Goal: Task Accomplishment & Management: Manage account settings

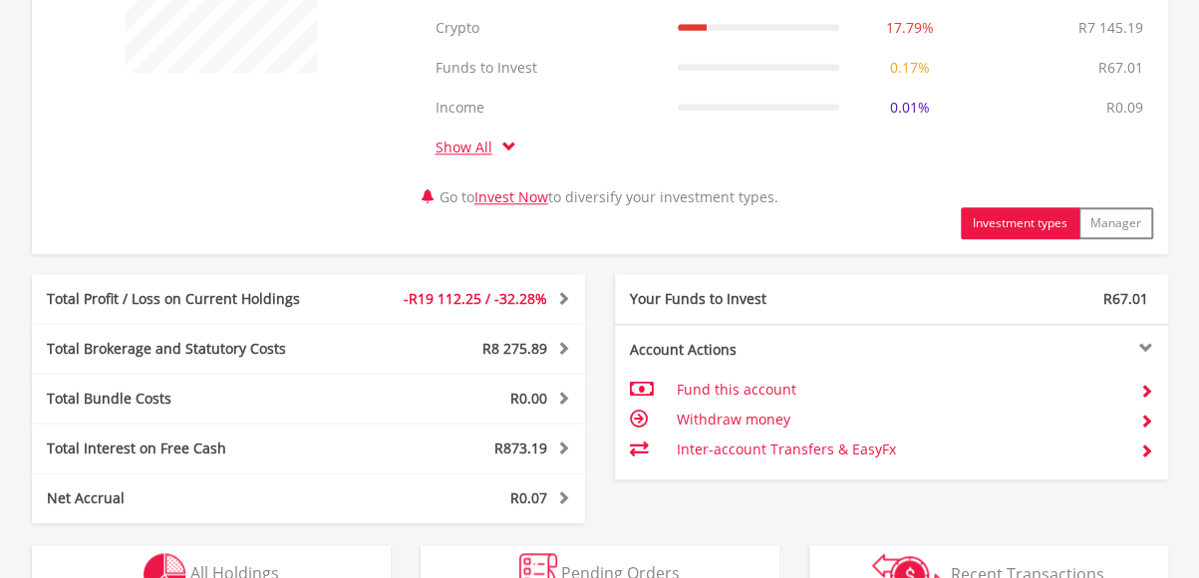
scroll to position [1093, 0]
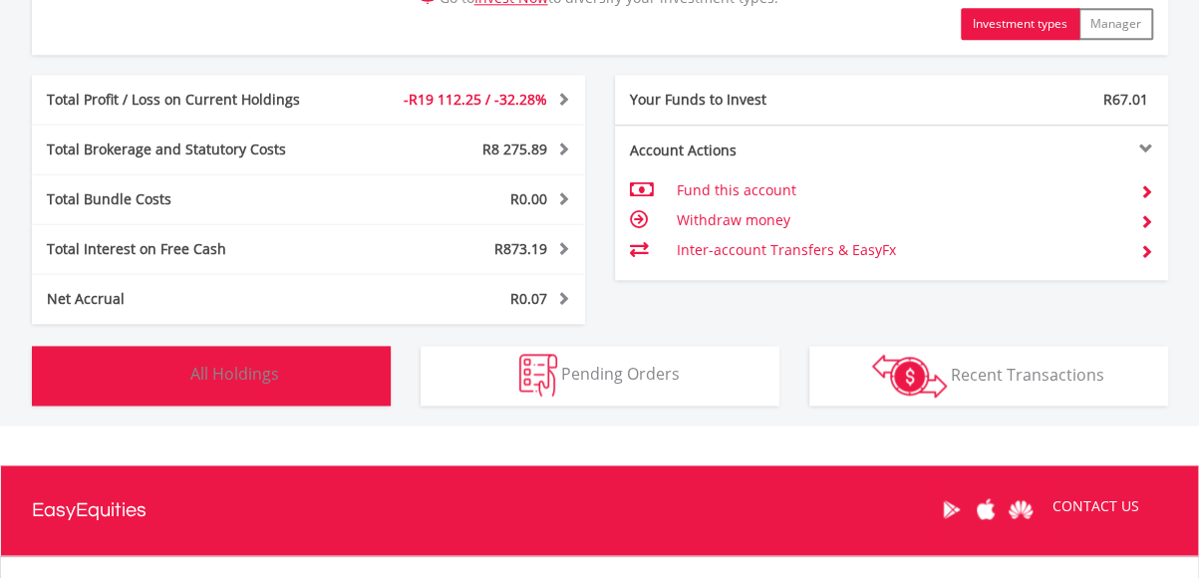
click at [244, 370] on span "All Holdings" at bounding box center [234, 374] width 89 height 22
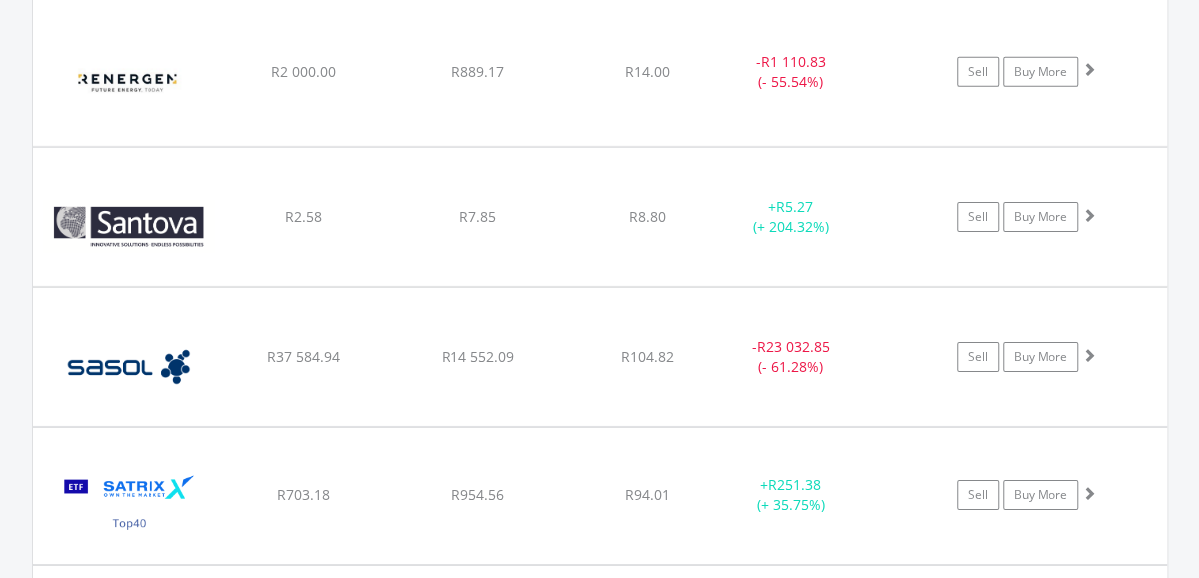
scroll to position [2954, 0]
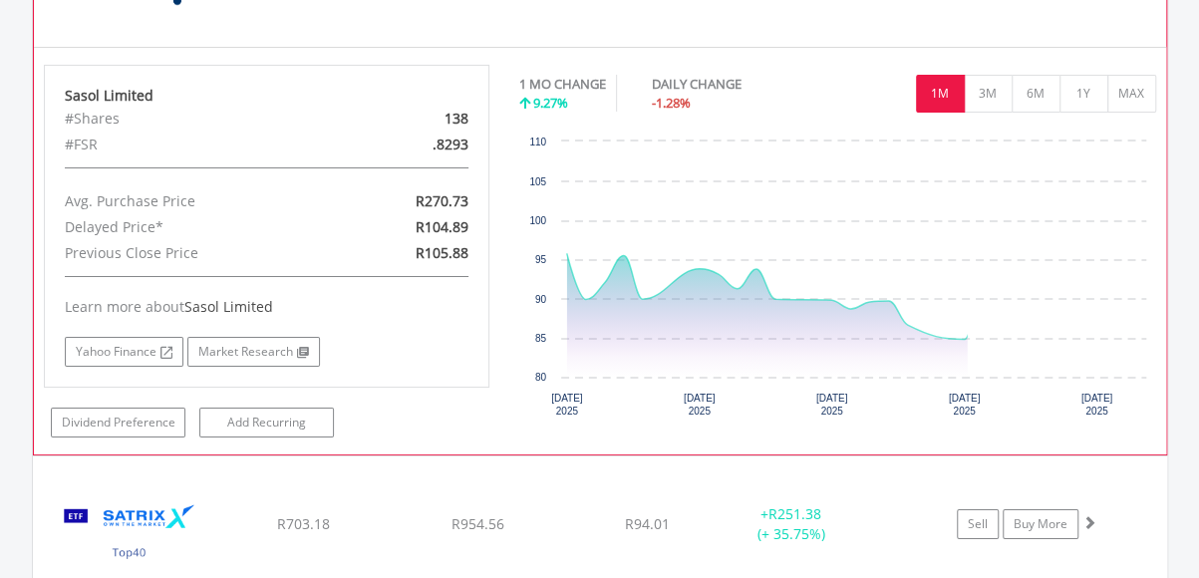
scroll to position [3353, 0]
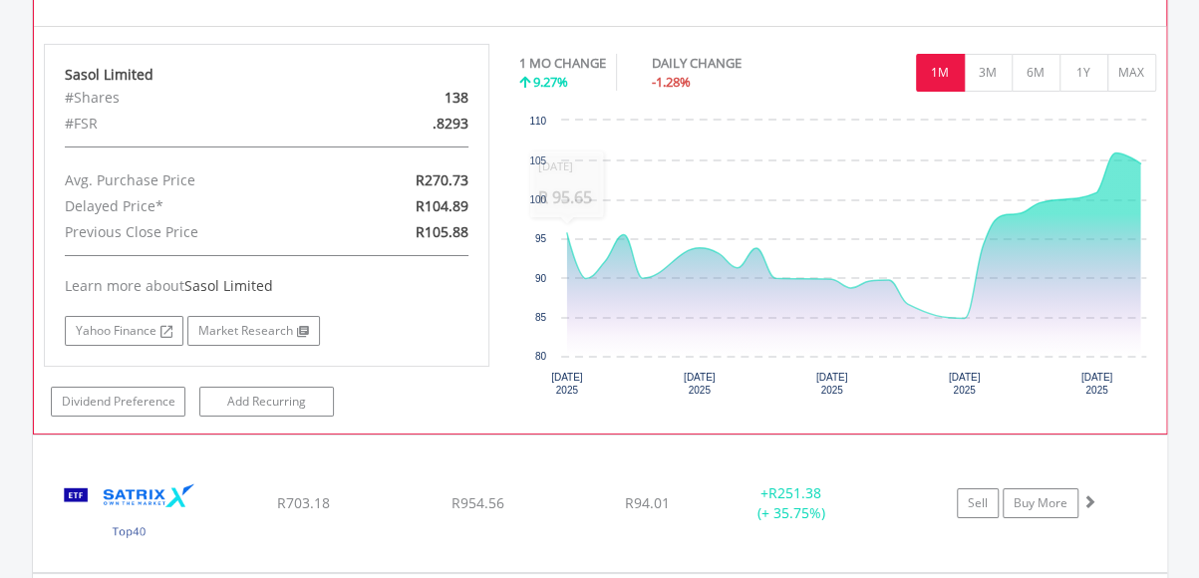
click at [305, 65] on div "Sasol Limited" at bounding box center [267, 75] width 405 height 20
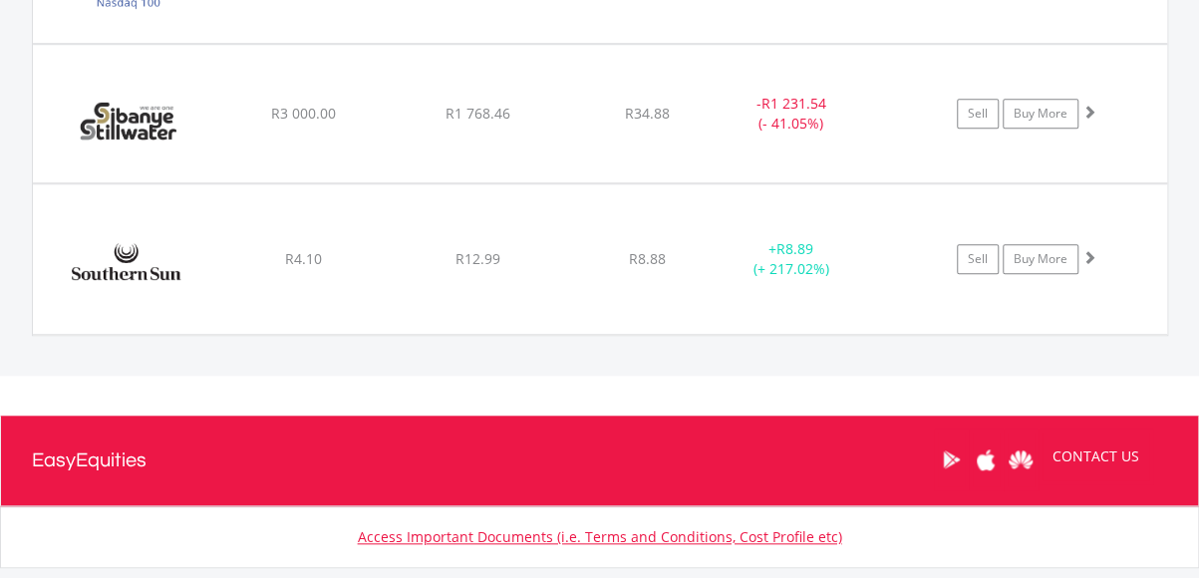
scroll to position [4350, 0]
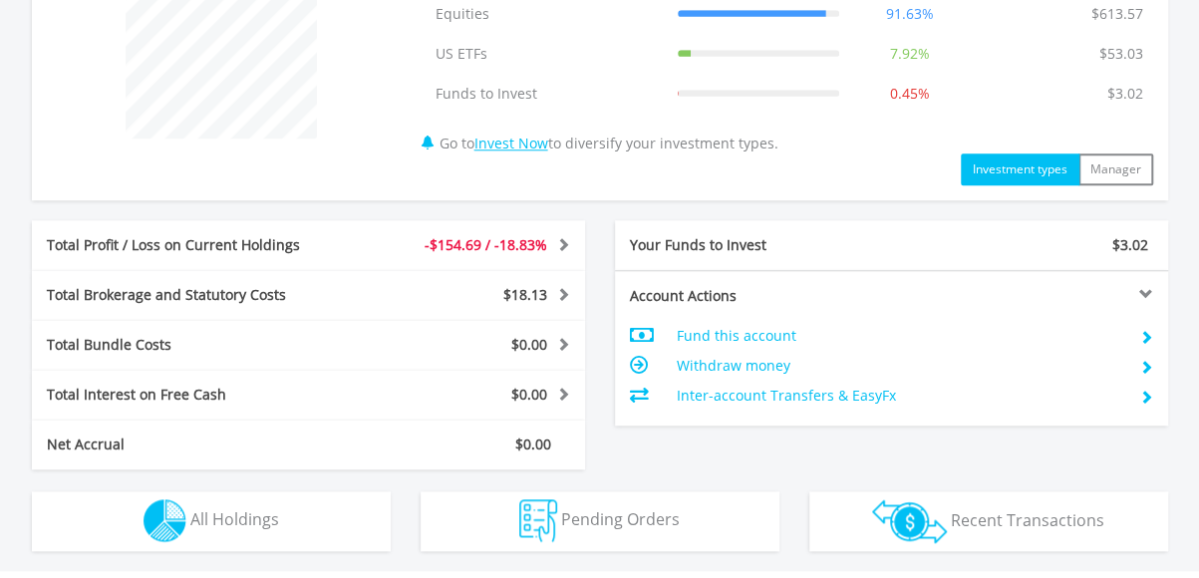
scroll to position [897, 0]
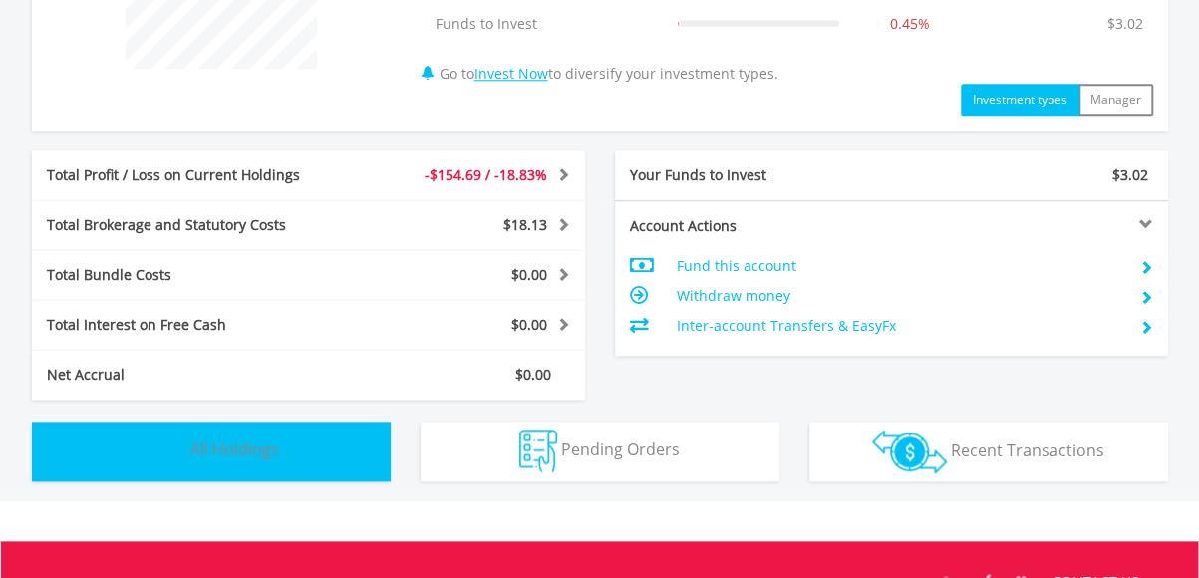
click at [227, 468] on button "Holdings All Holdings" at bounding box center [211, 452] width 359 height 60
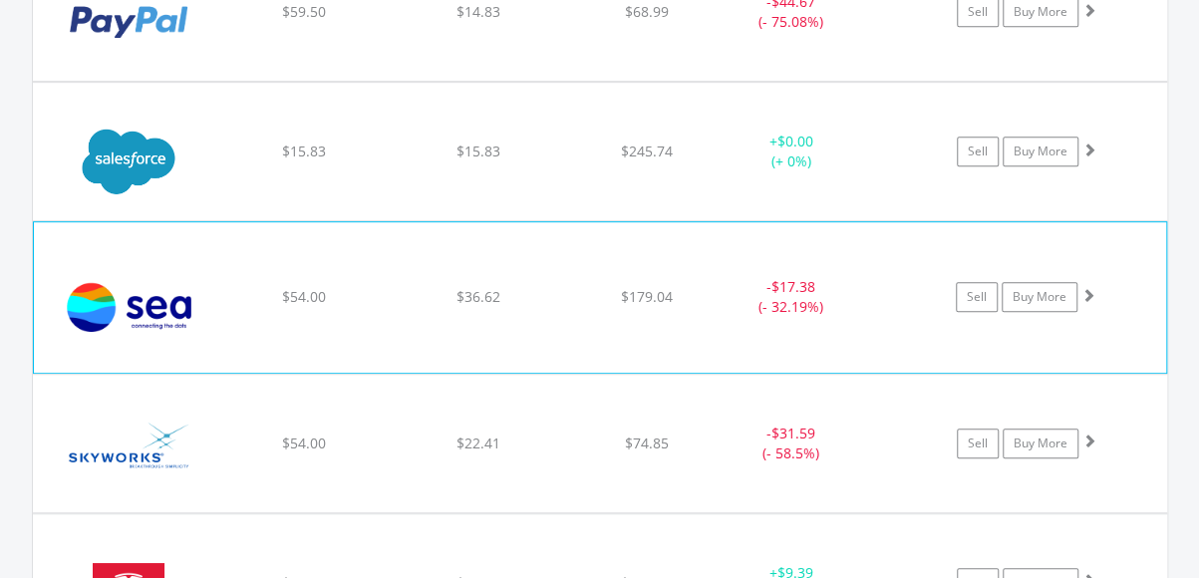
scroll to position [4230, 0]
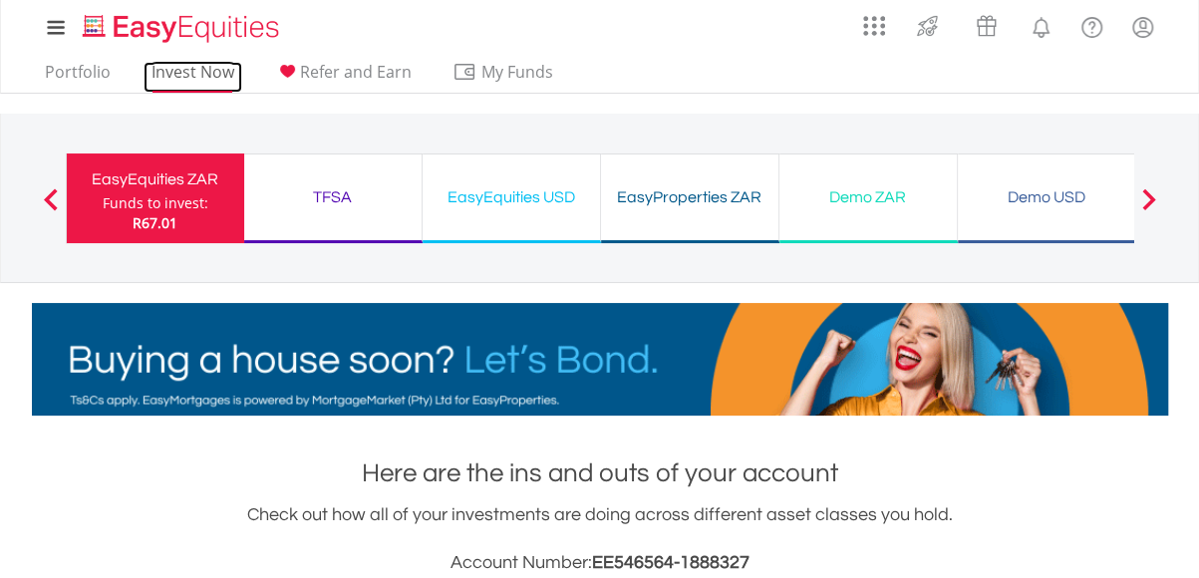
click at [186, 78] on link "Invest Now" at bounding box center [193, 77] width 99 height 31
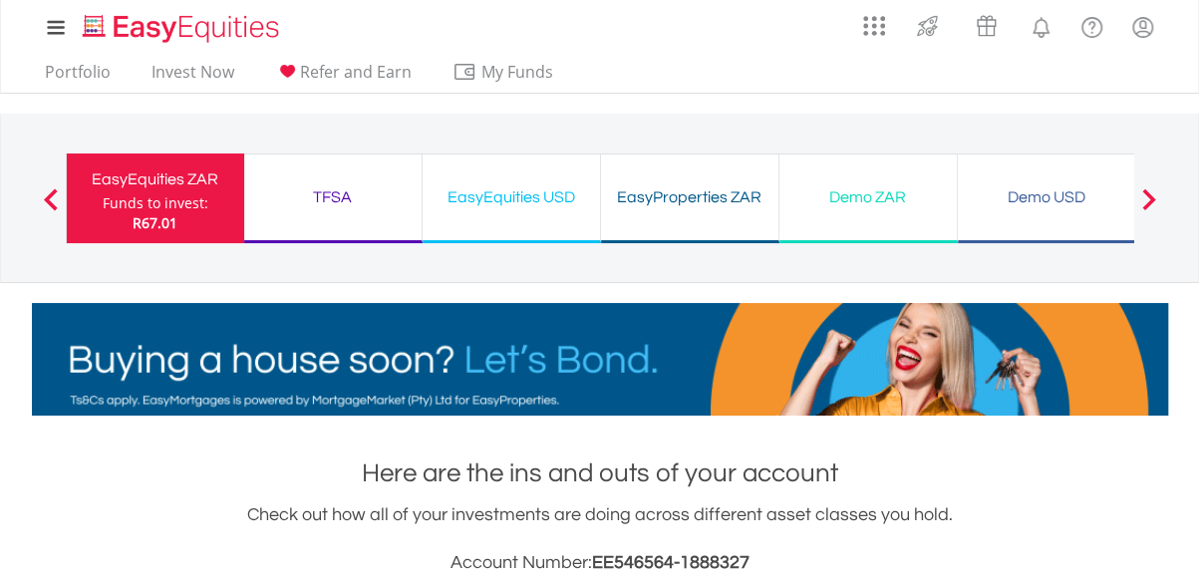
scroll to position [191, 379]
click at [142, 193] on div "Funds to invest:" at bounding box center [156, 203] width 106 height 20
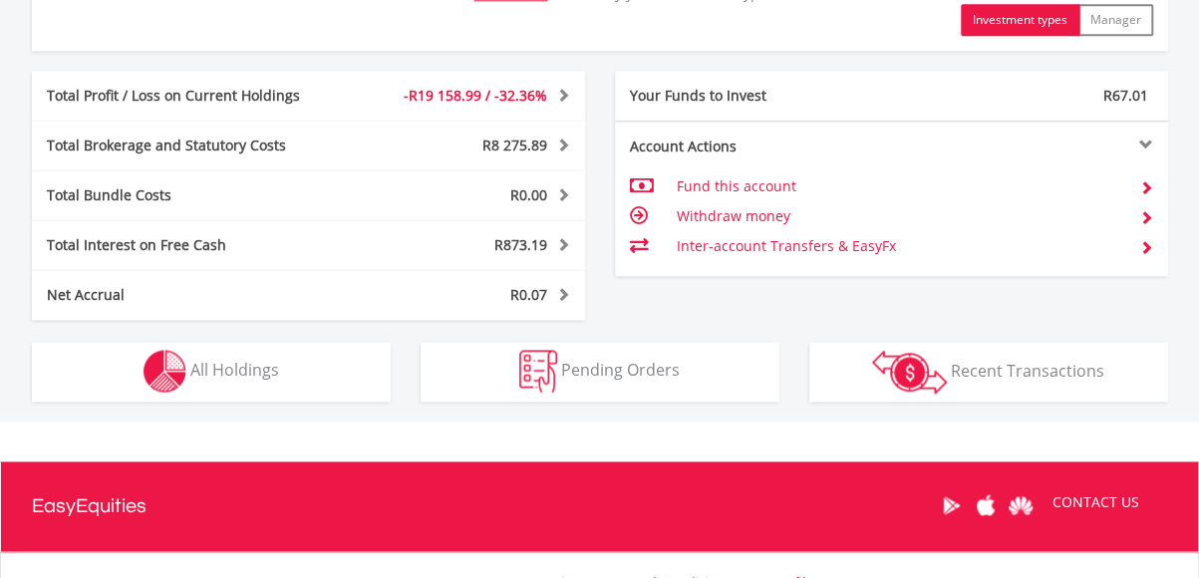
scroll to position [997, 0]
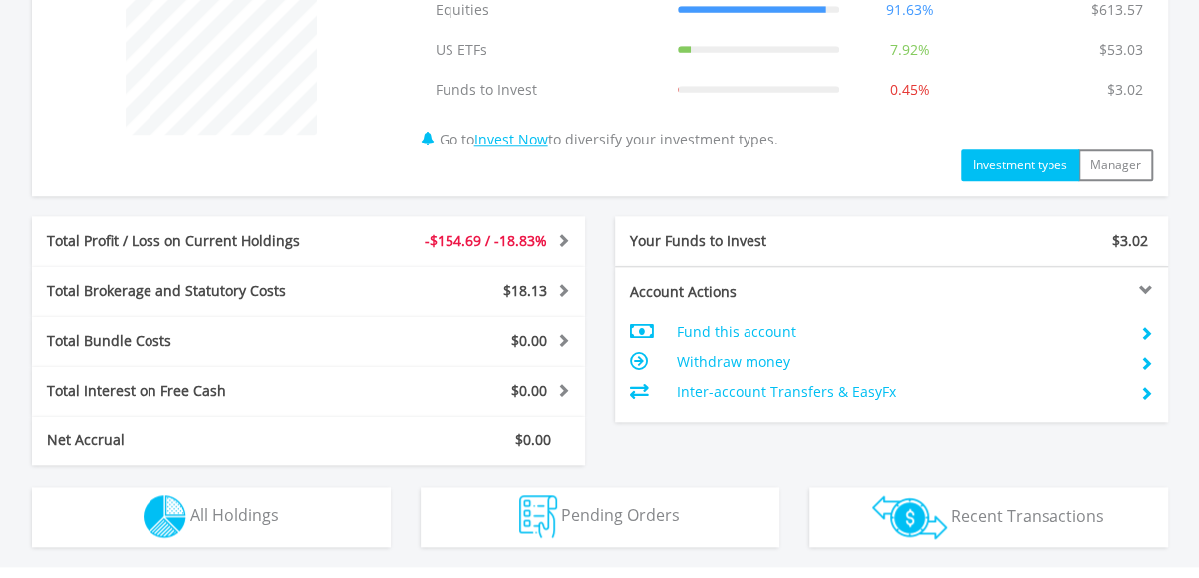
scroll to position [798, 0]
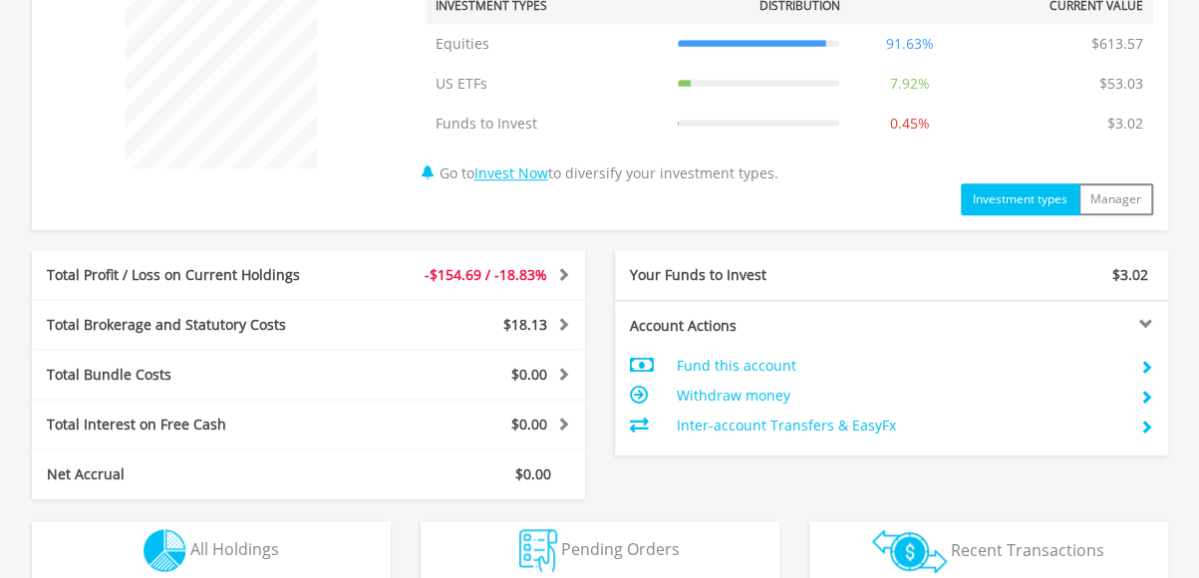
click at [729, 390] on td "Withdraw money" at bounding box center [900, 396] width 448 height 30
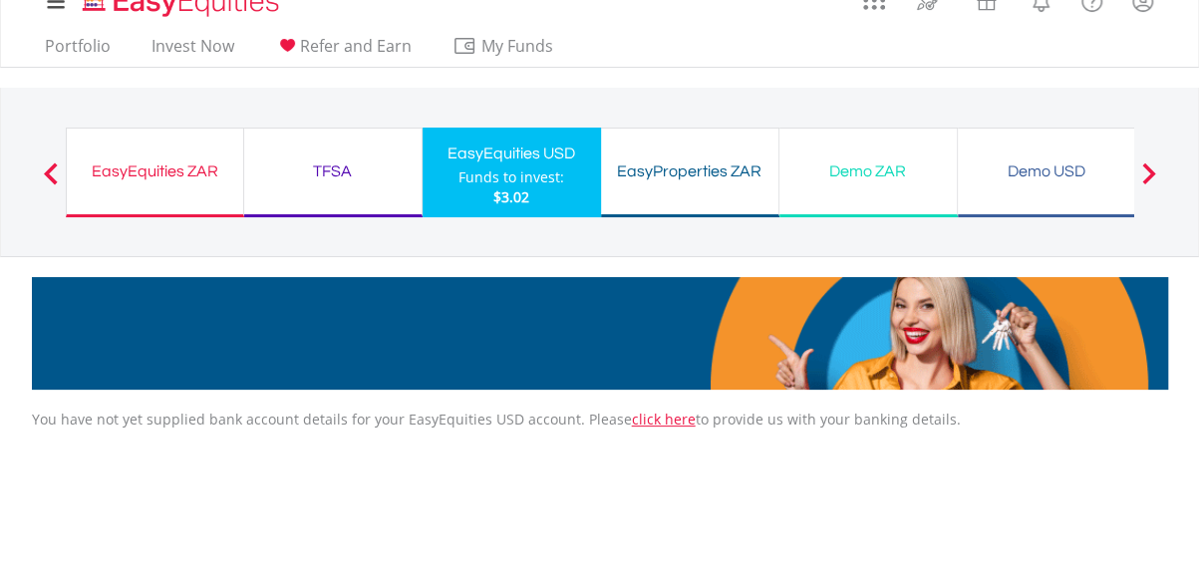
scroll to position [22, 0]
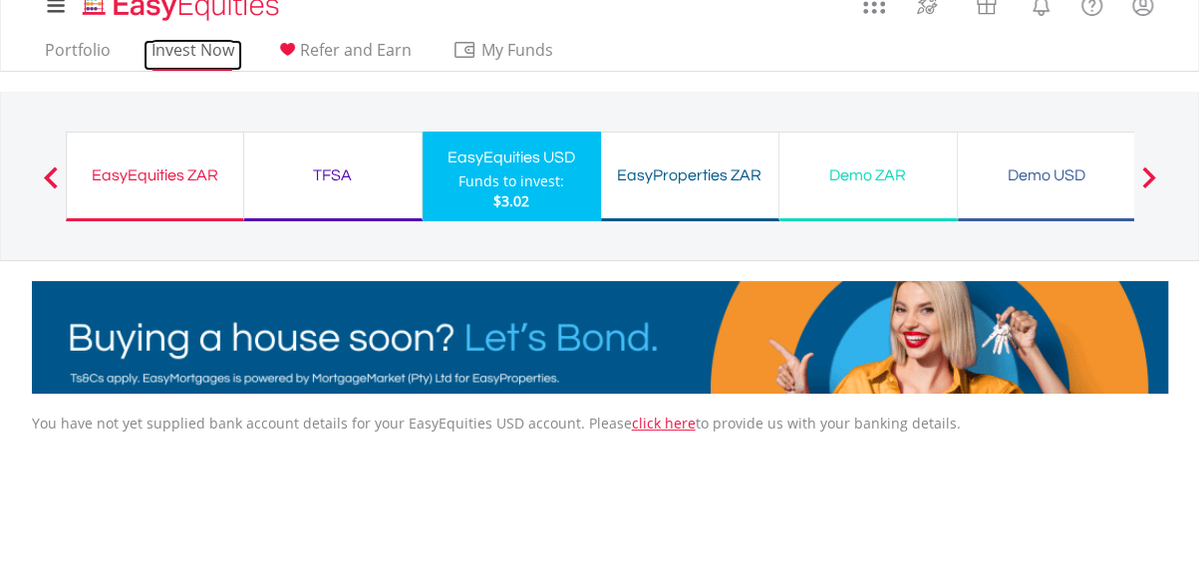
click at [209, 63] on link "Invest Now" at bounding box center [193, 55] width 99 height 31
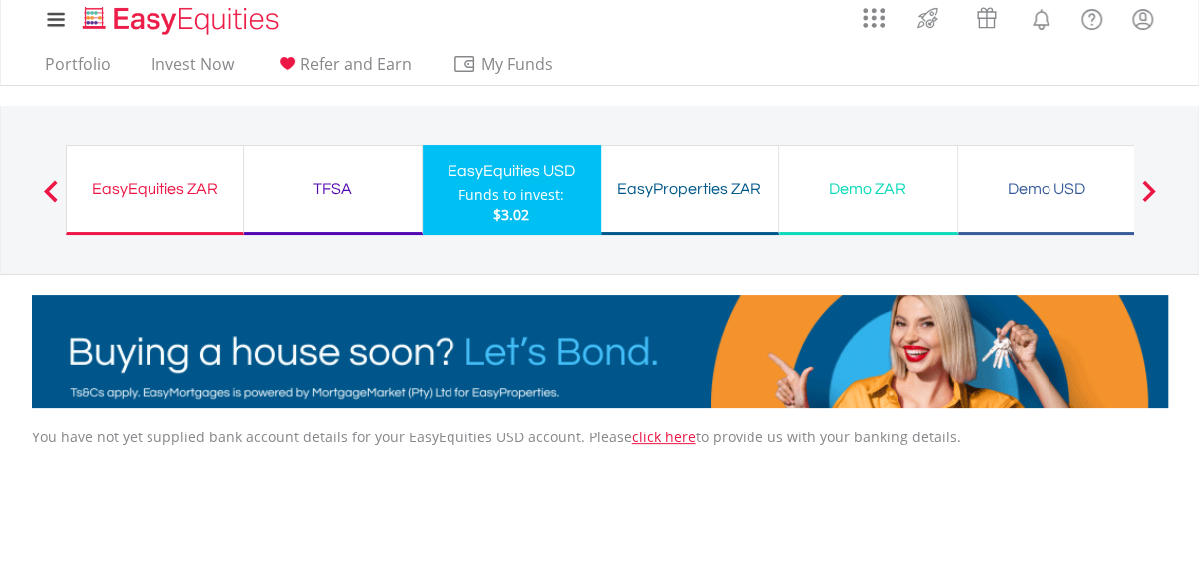
scroll to position [100, 0]
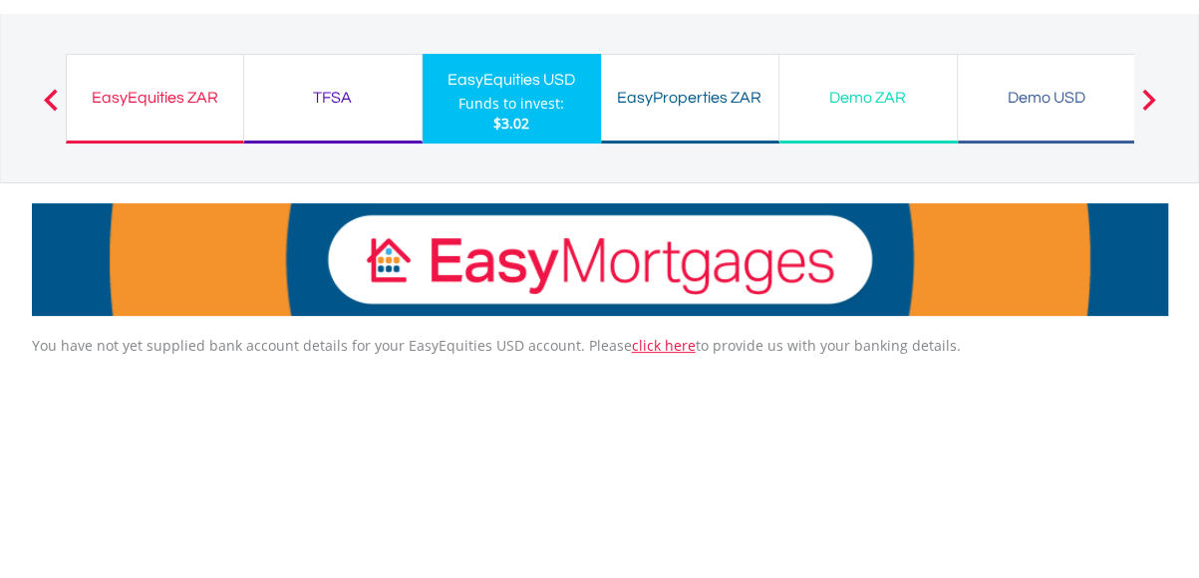
click at [538, 114] on div "$3.02" at bounding box center [512, 124] width 106 height 20
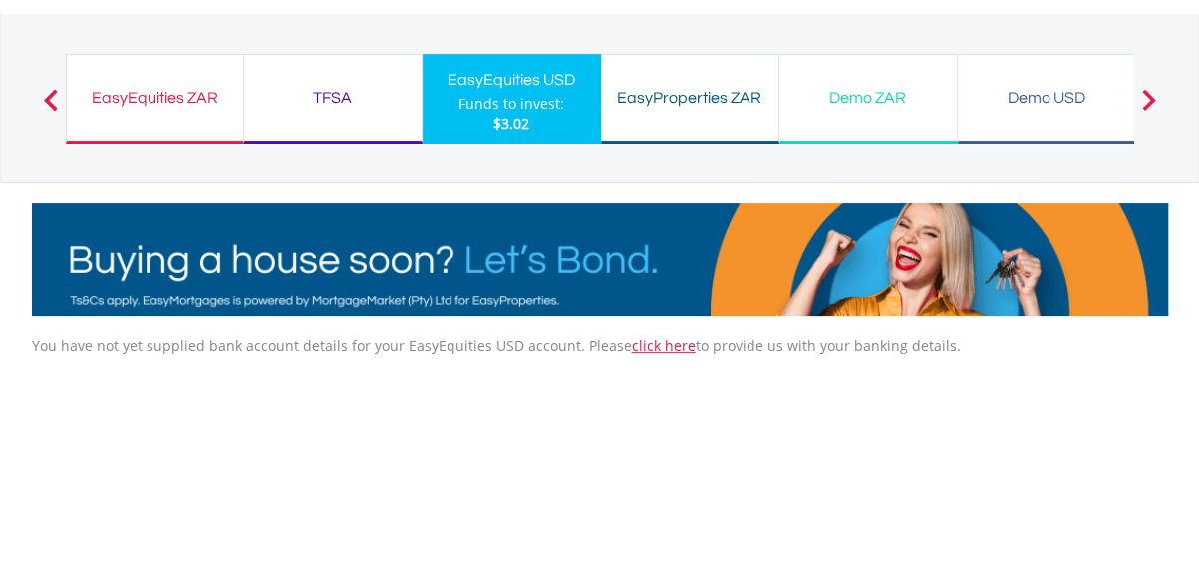
click at [538, 114] on div "$3.02" at bounding box center [512, 124] width 106 height 20
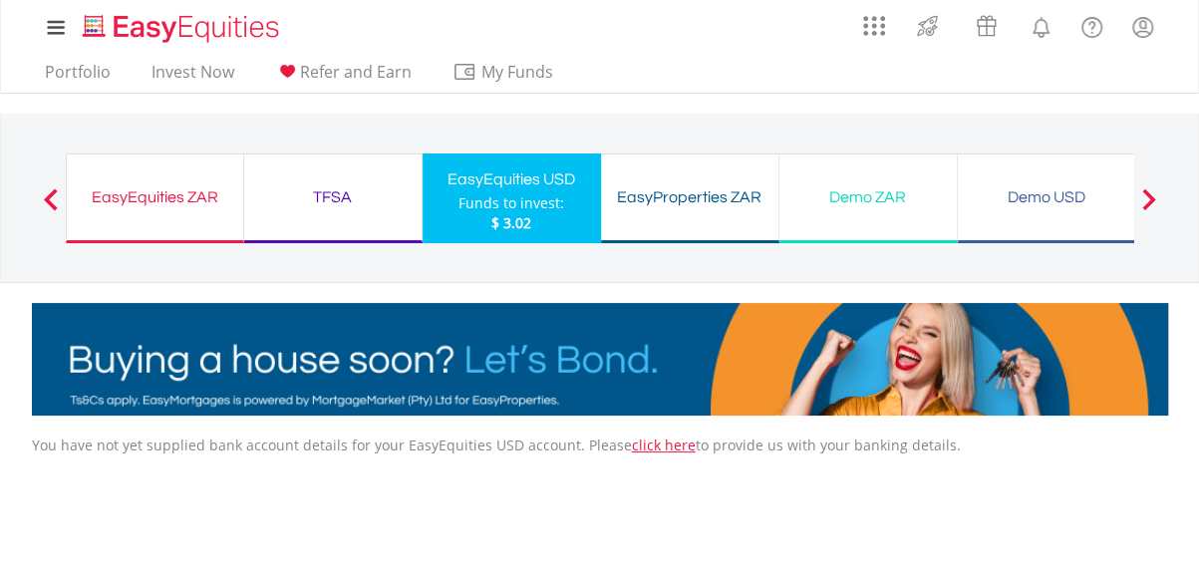
drag, startPoint x: 518, startPoint y: 175, endPoint x: 736, endPoint y: 23, distance: 265.6
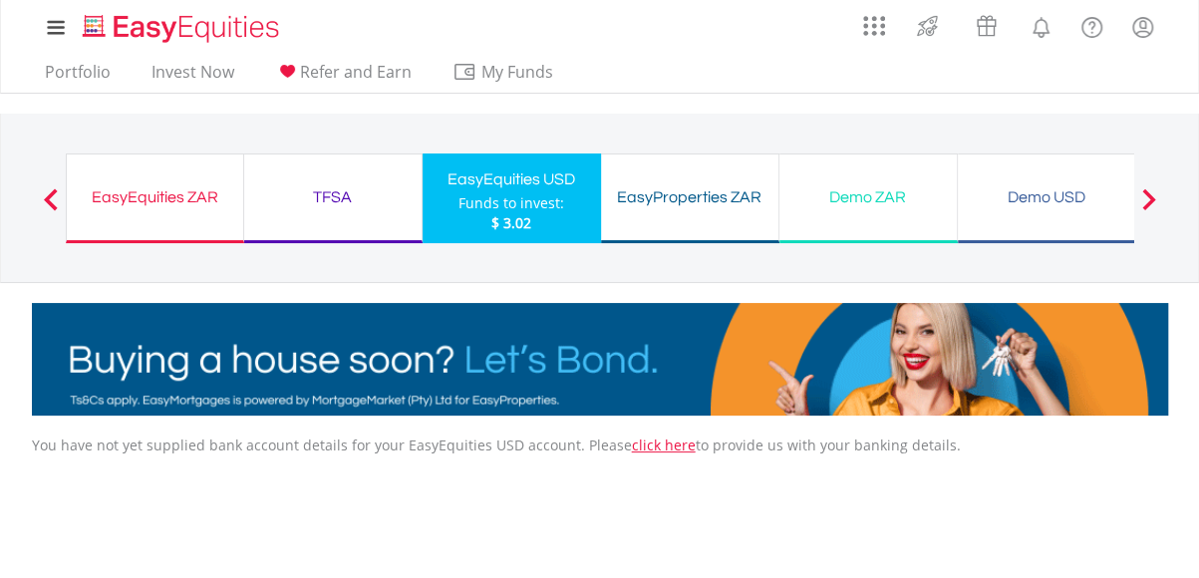
click at [736, 23] on div "My Investments Invest Now New Listings Sell My Recurring Investments Pending Or…" at bounding box center [600, 27] width 1137 height 55
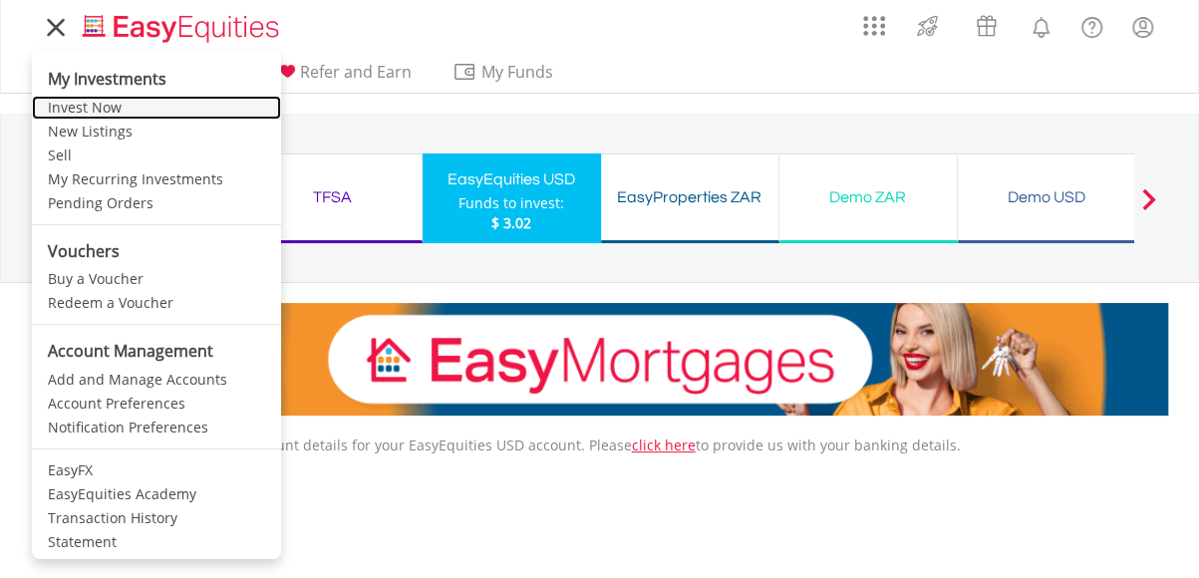
click at [71, 105] on link "Invest Now" at bounding box center [156, 108] width 249 height 24
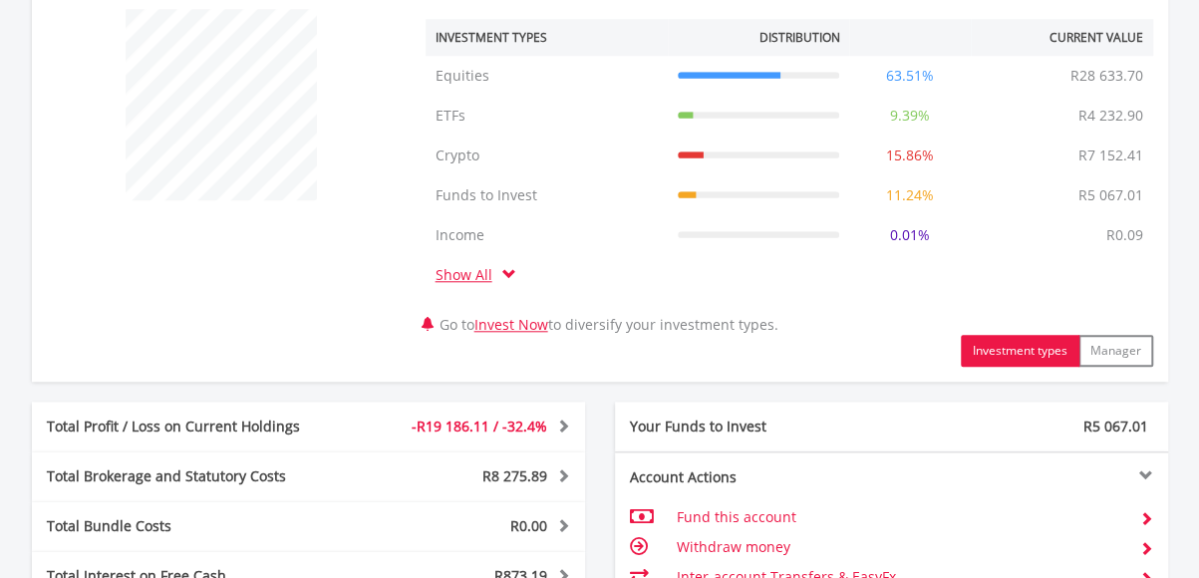
scroll to position [798, 0]
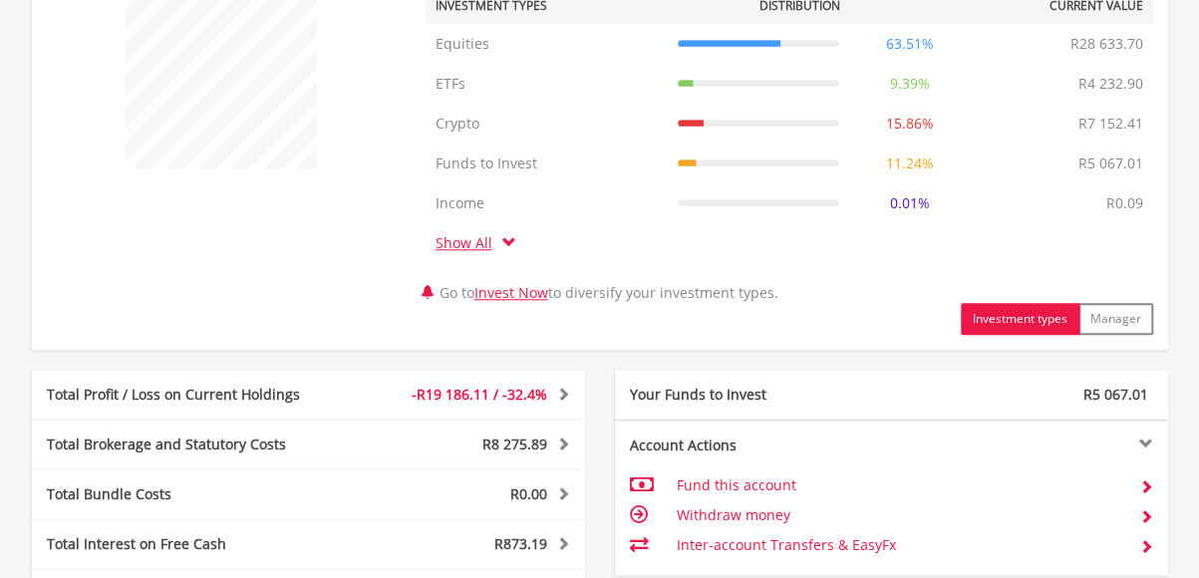
click at [812, 545] on td "Inter-account Transfers & EasyFx" at bounding box center [900, 545] width 448 height 30
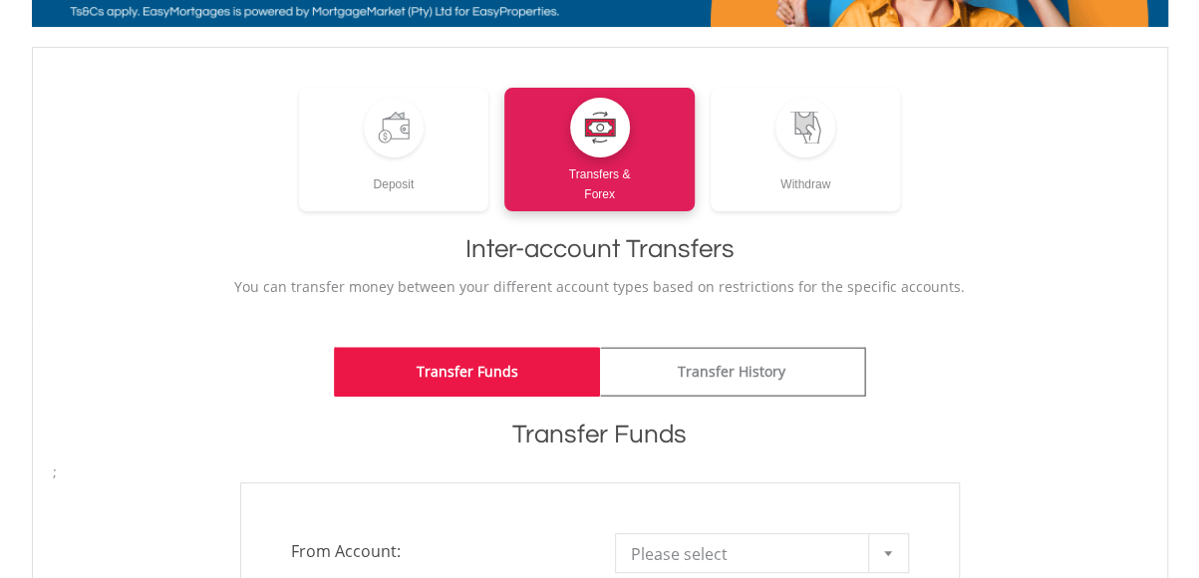
scroll to position [299, 0]
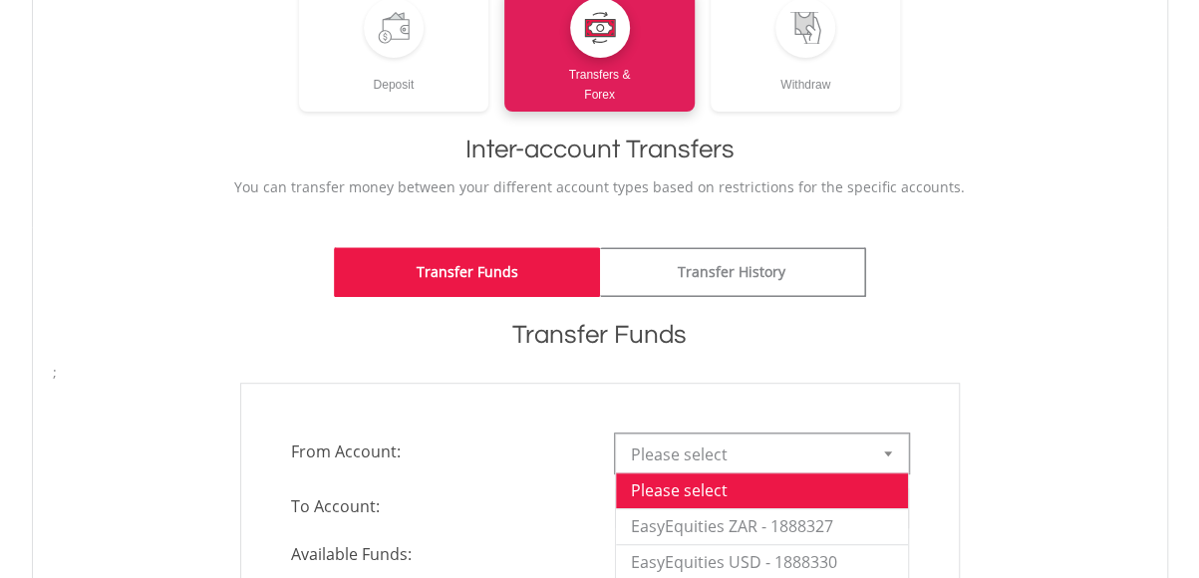
click at [889, 452] on b at bounding box center [888, 454] width 8 height 5
click at [830, 521] on li "EasyEquities ZAR - 1888327" at bounding box center [762, 527] width 292 height 36
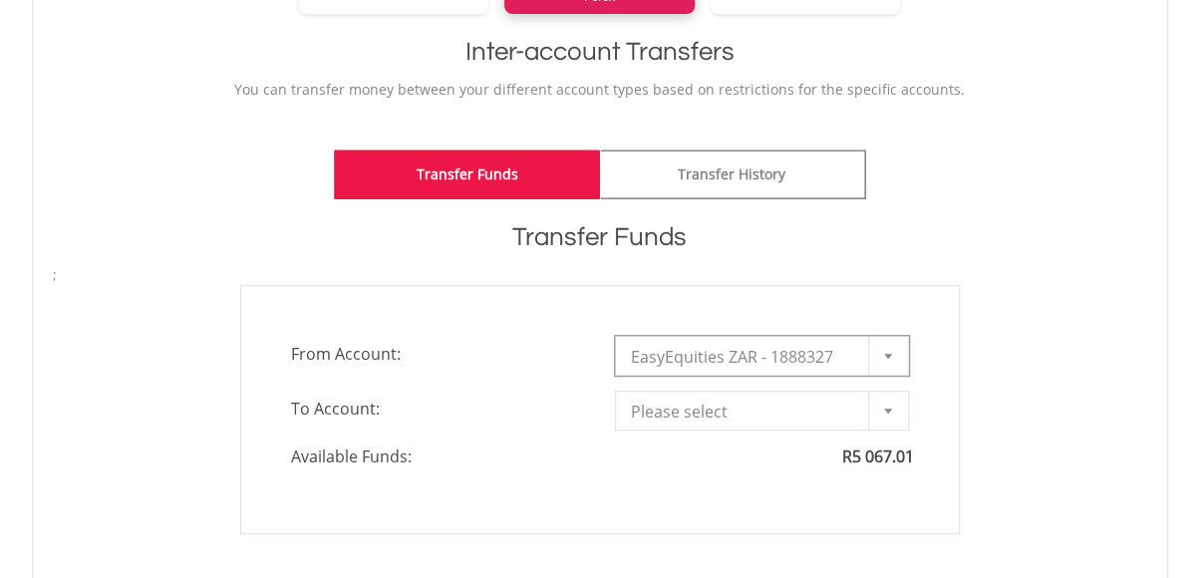
scroll to position [399, 0]
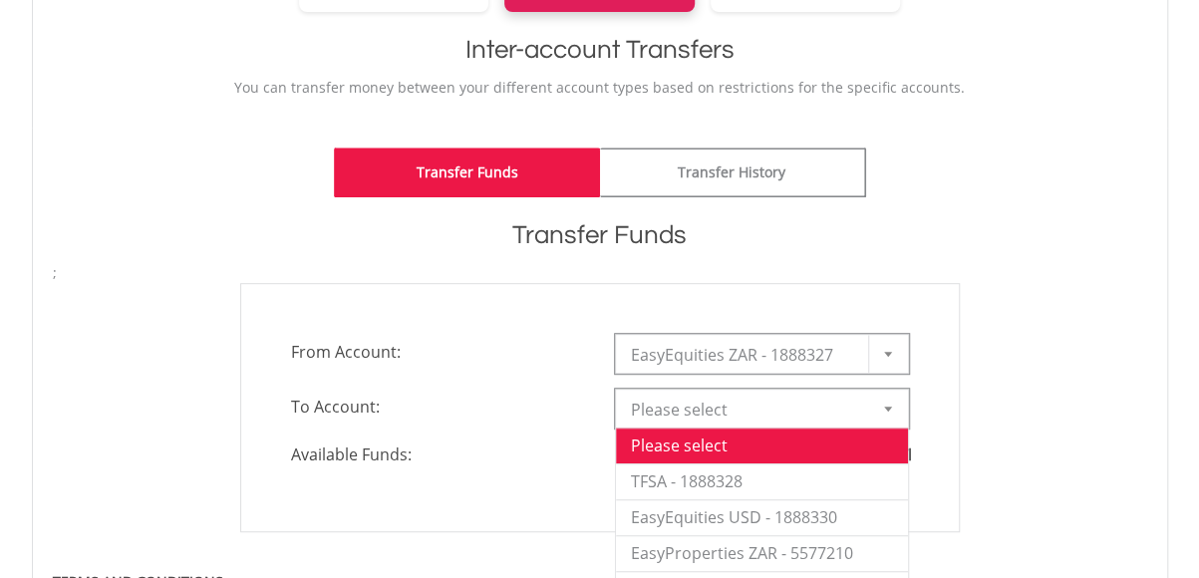
click at [888, 398] on div at bounding box center [888, 409] width 40 height 38
click at [821, 551] on li "EasyProperties ZAR - 5577210" at bounding box center [762, 553] width 292 height 36
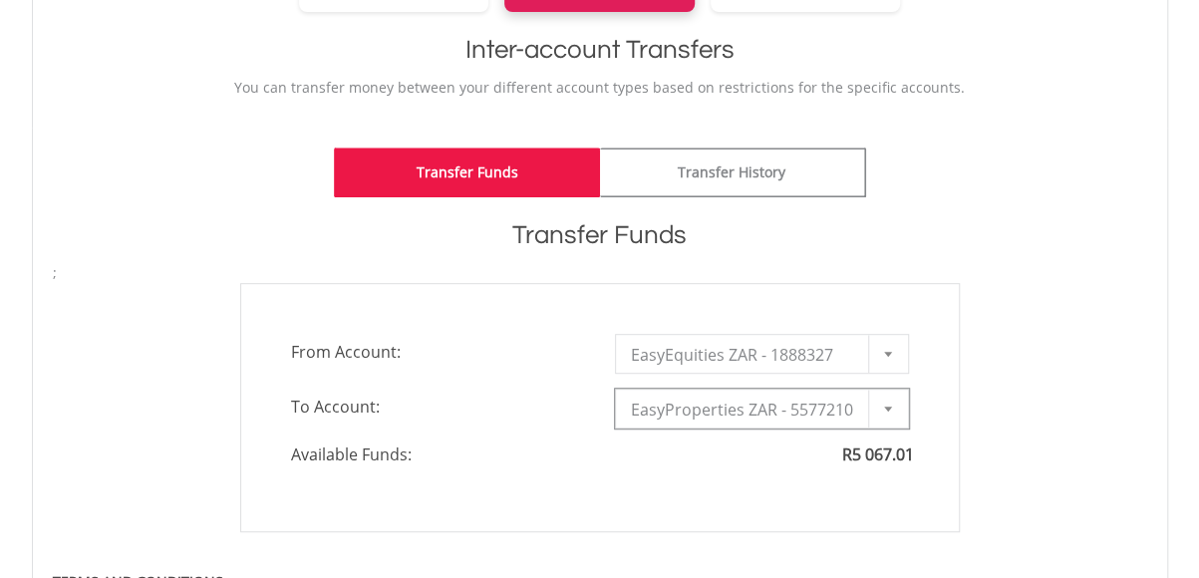
type input "*"
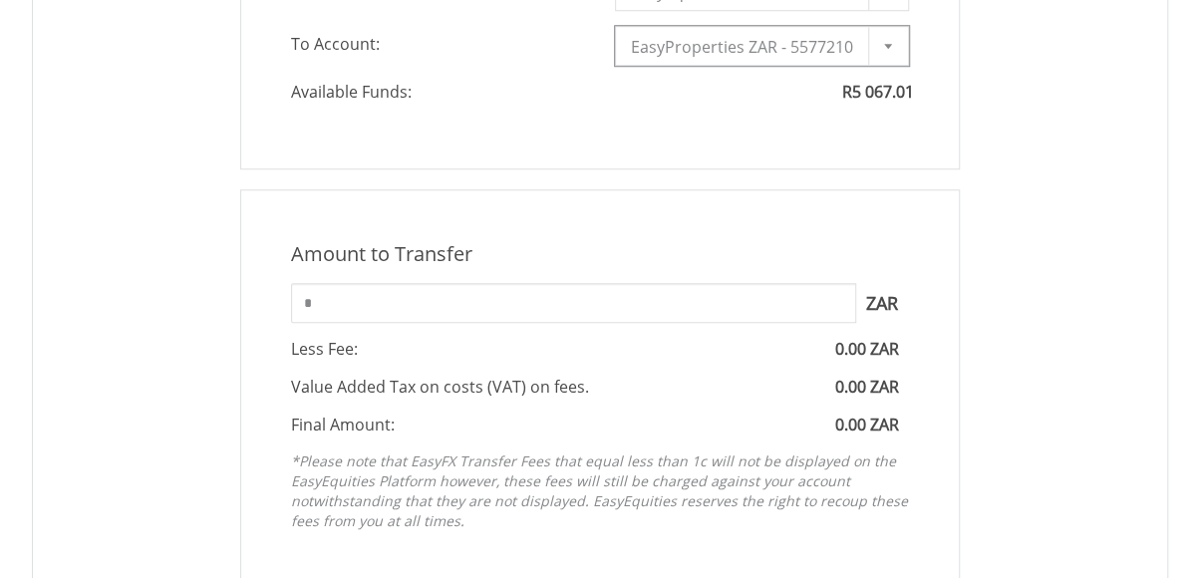
scroll to position [897, 0]
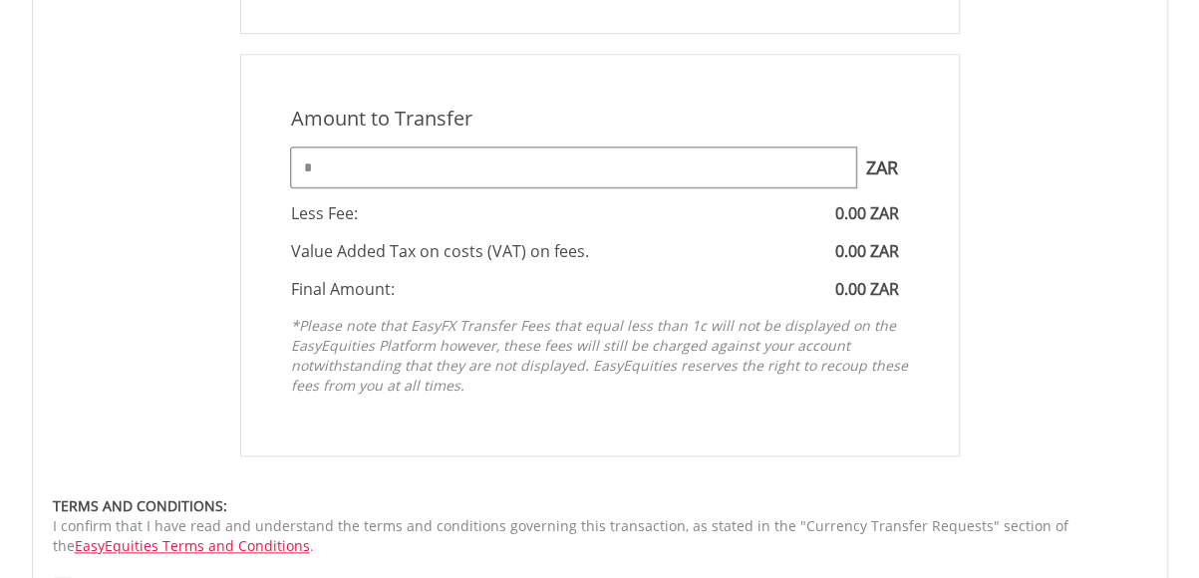
click at [364, 173] on input "*" at bounding box center [573, 168] width 565 height 40
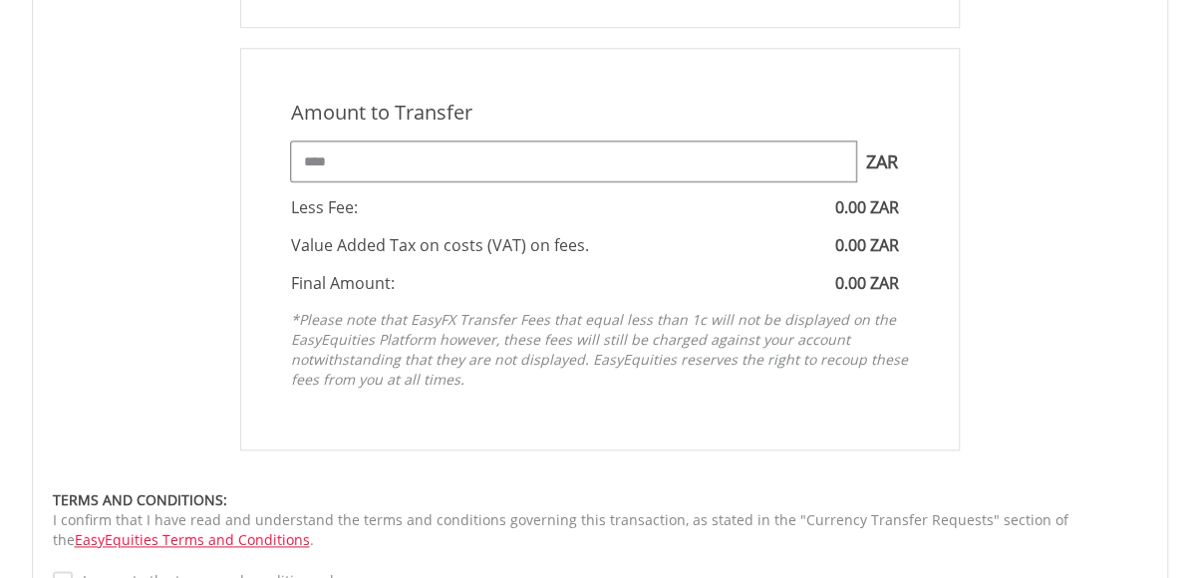
scroll to position [997, 0]
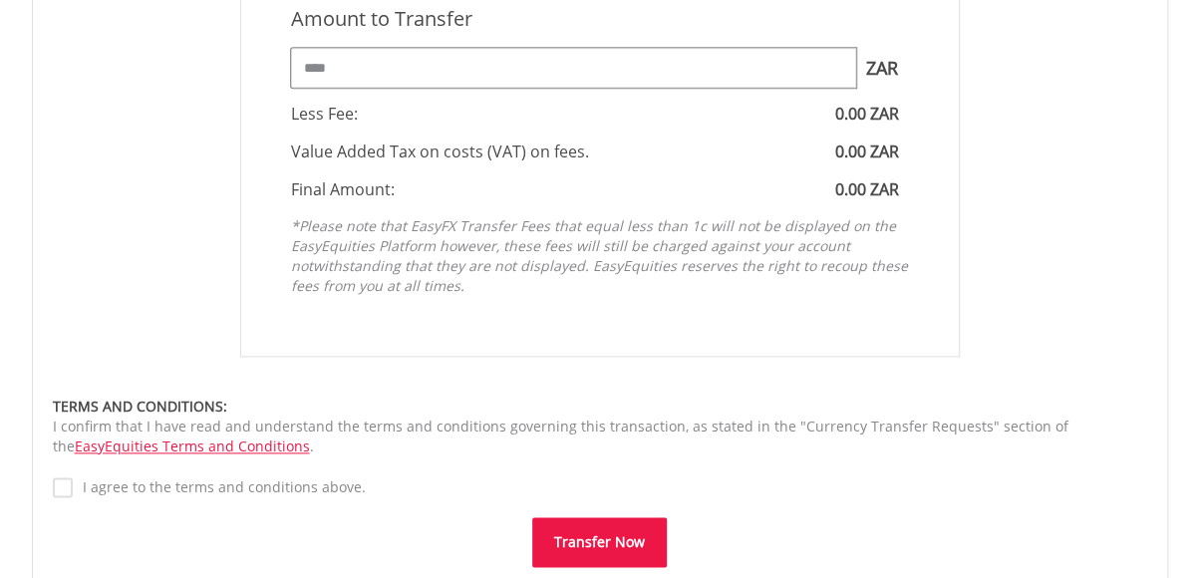
type input "****"
click at [637, 541] on button "Transfer Now" at bounding box center [599, 542] width 135 height 50
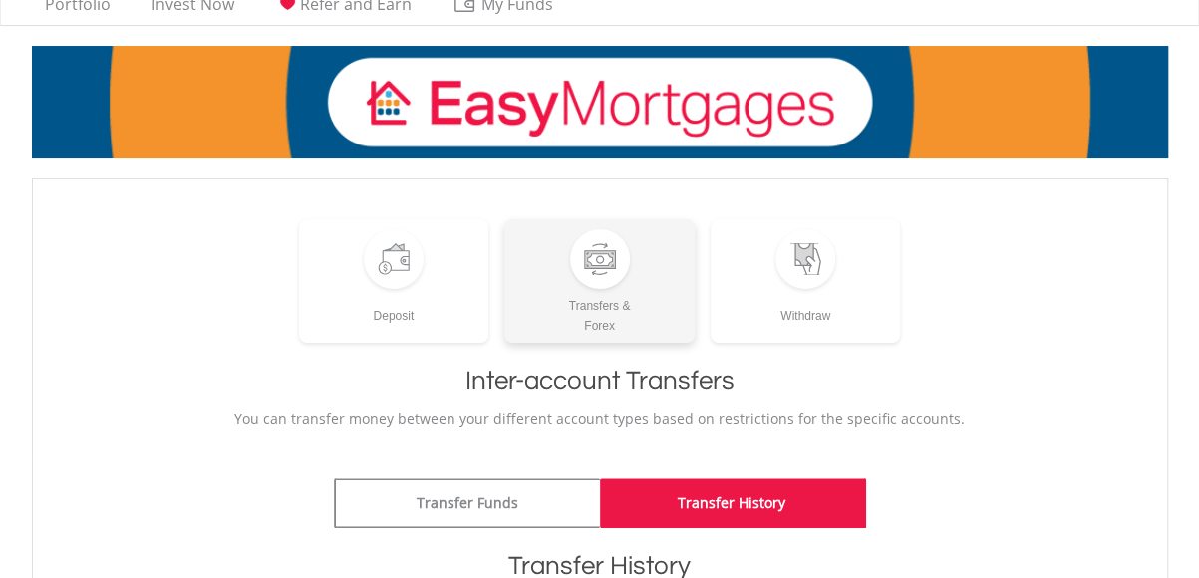
scroll to position [100, 0]
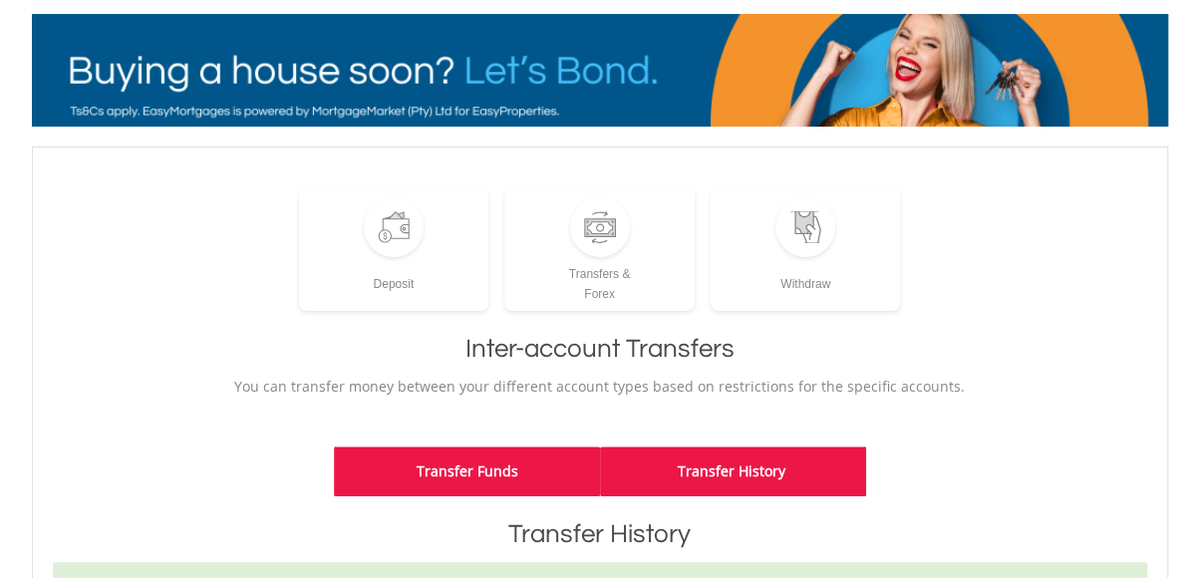
click at [536, 459] on link "Transfer Funds" at bounding box center [467, 472] width 266 height 50
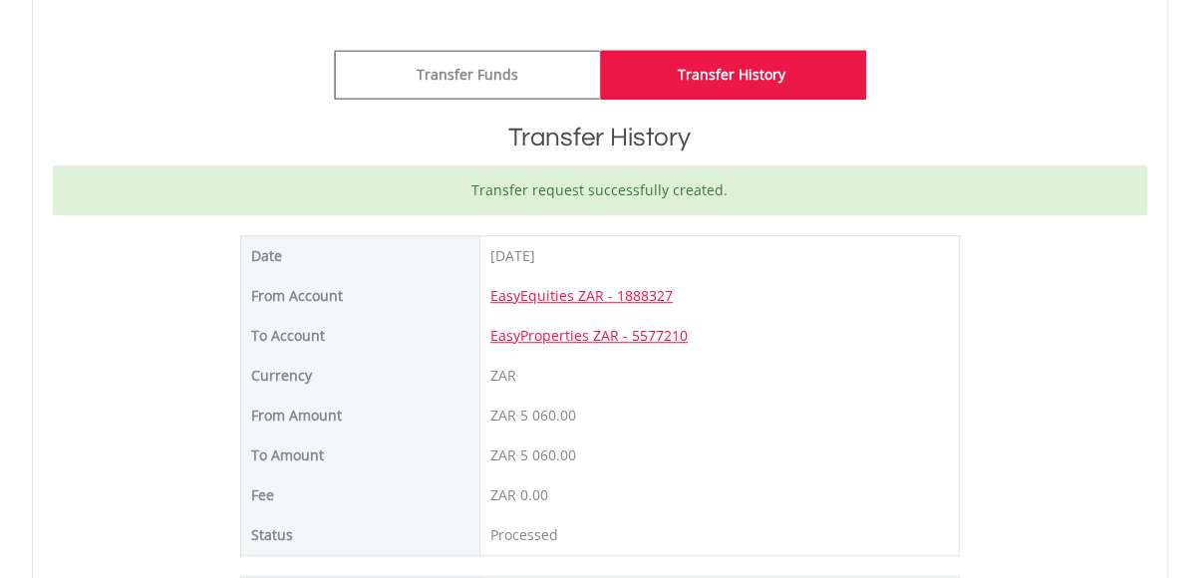
scroll to position [499, 0]
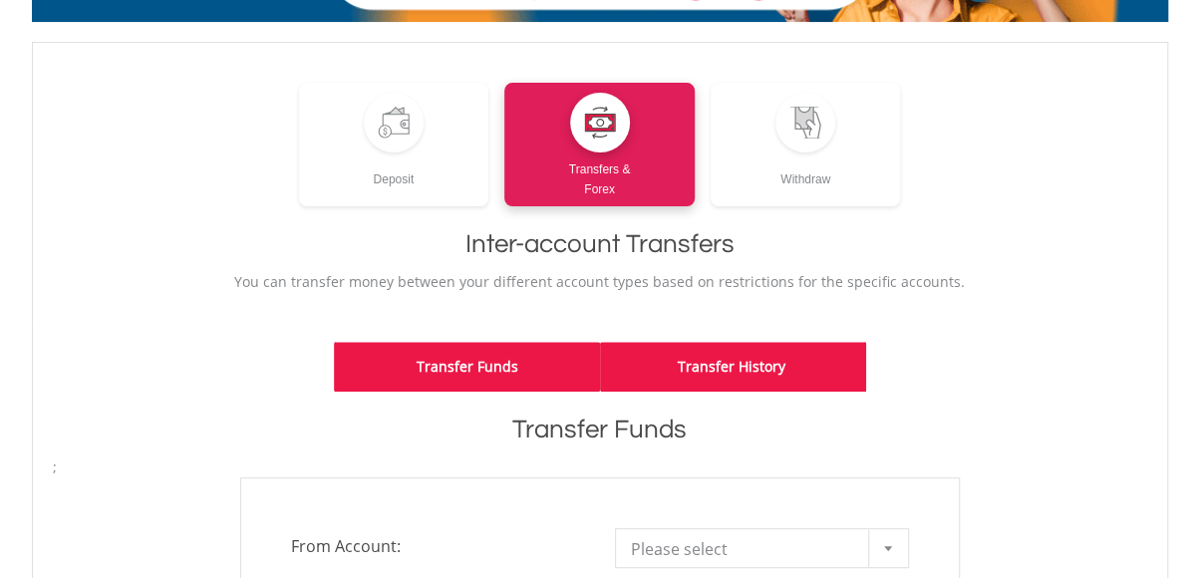
scroll to position [299, 0]
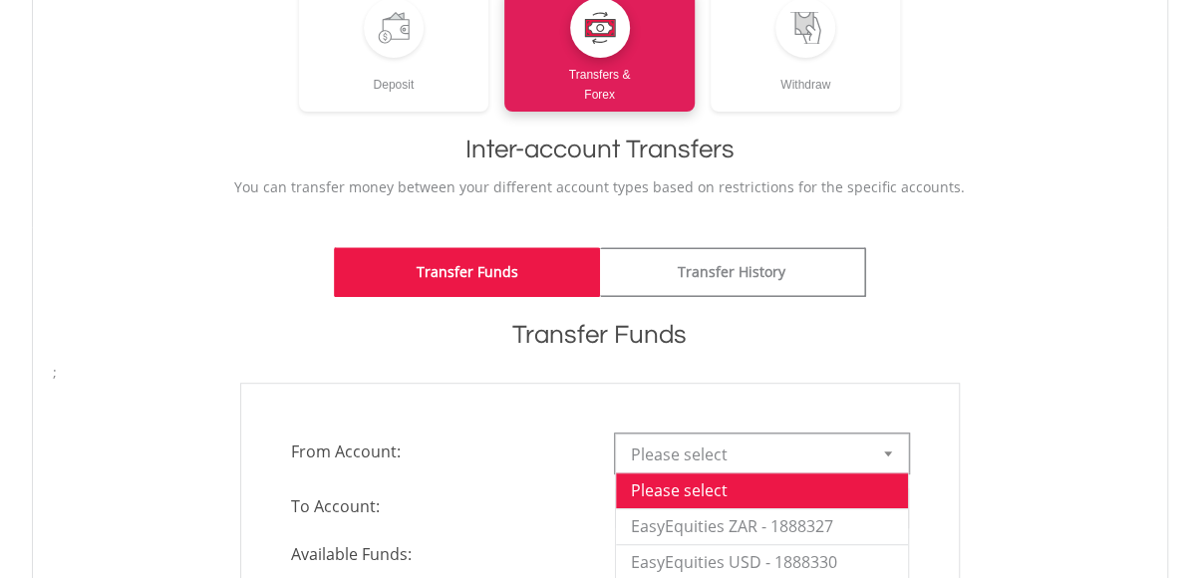
click at [886, 454] on b at bounding box center [888, 454] width 8 height 5
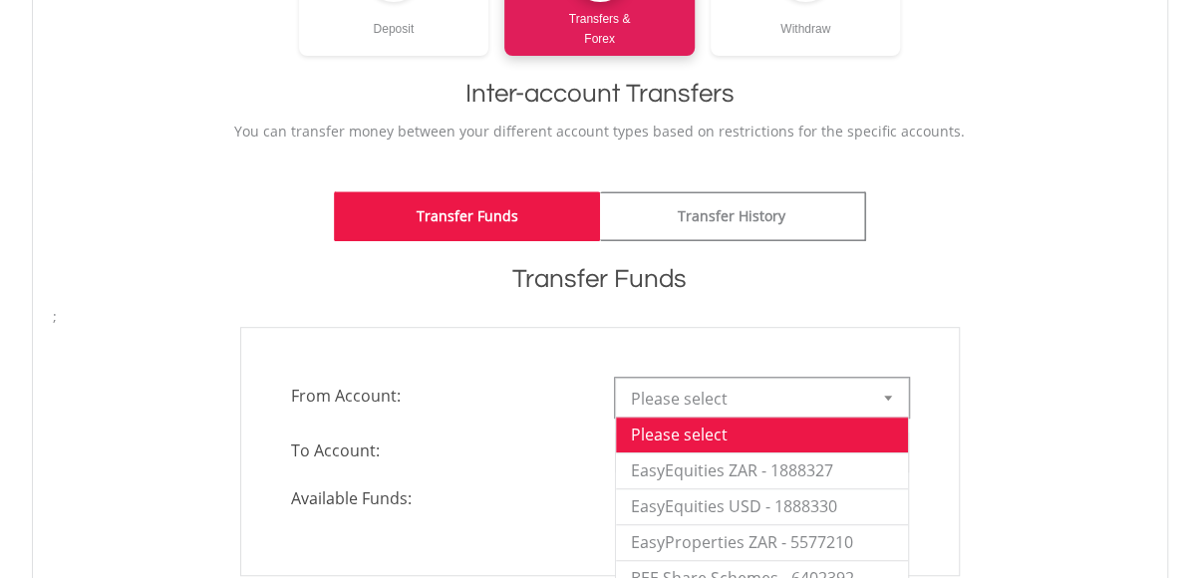
scroll to position [399, 0]
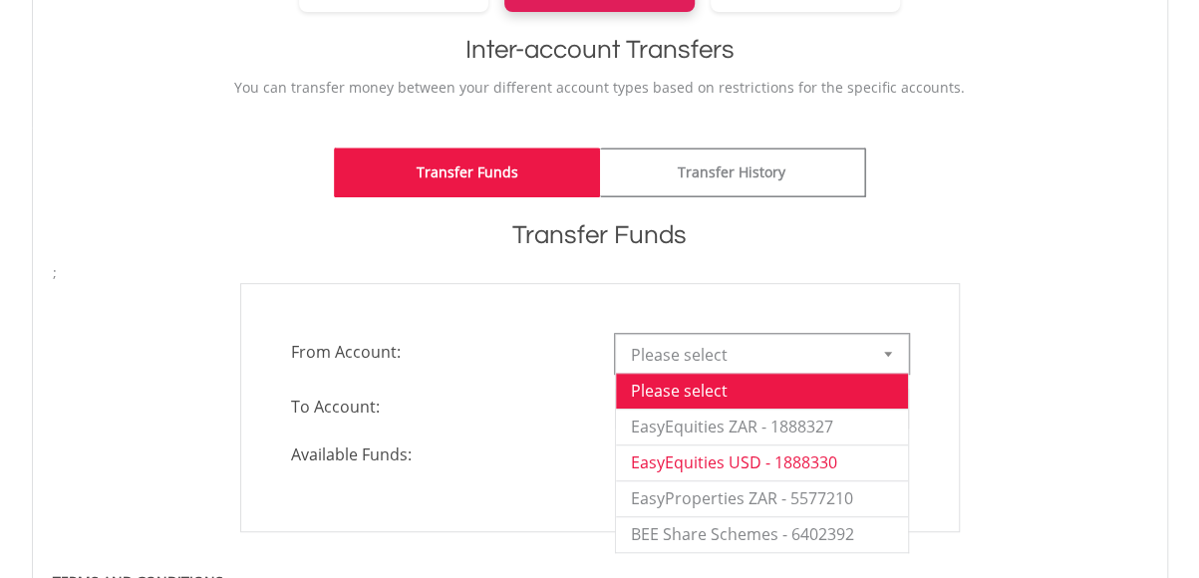
click at [820, 456] on li "EasyEquities USD - 1888330" at bounding box center [762, 463] width 292 height 36
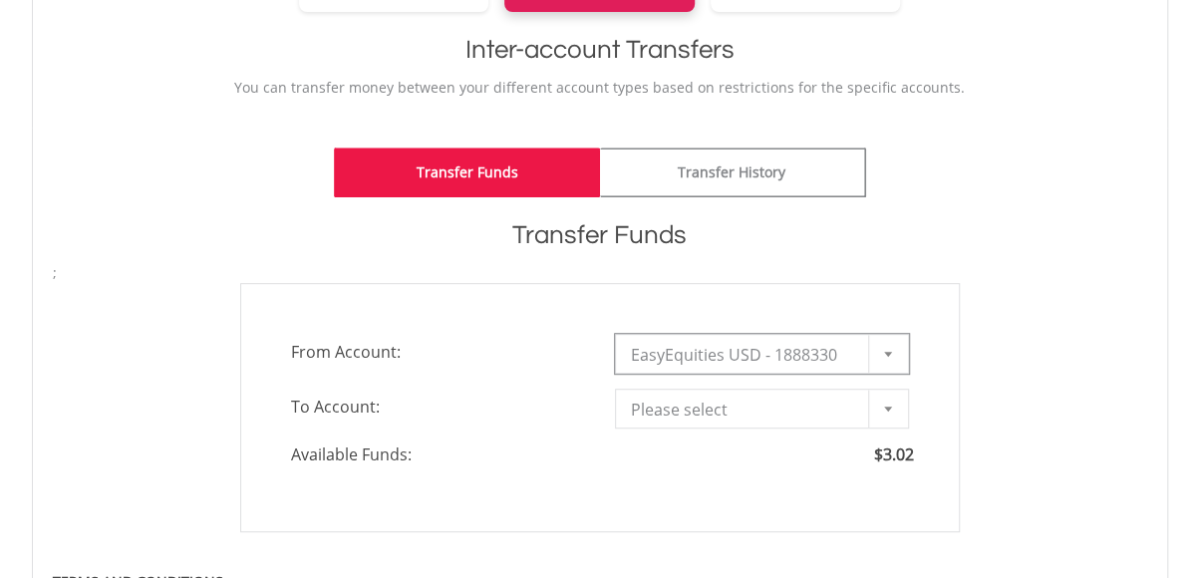
click at [887, 410] on div at bounding box center [888, 409] width 40 height 38
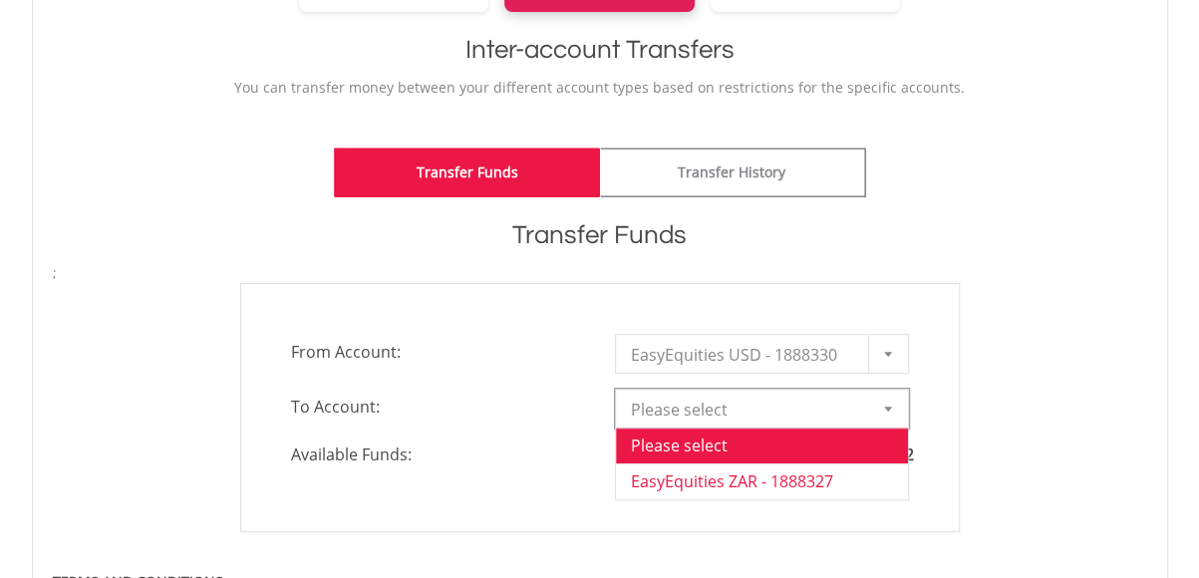
click at [758, 482] on li "EasyEquities ZAR - 1888327" at bounding box center [762, 482] width 292 height 36
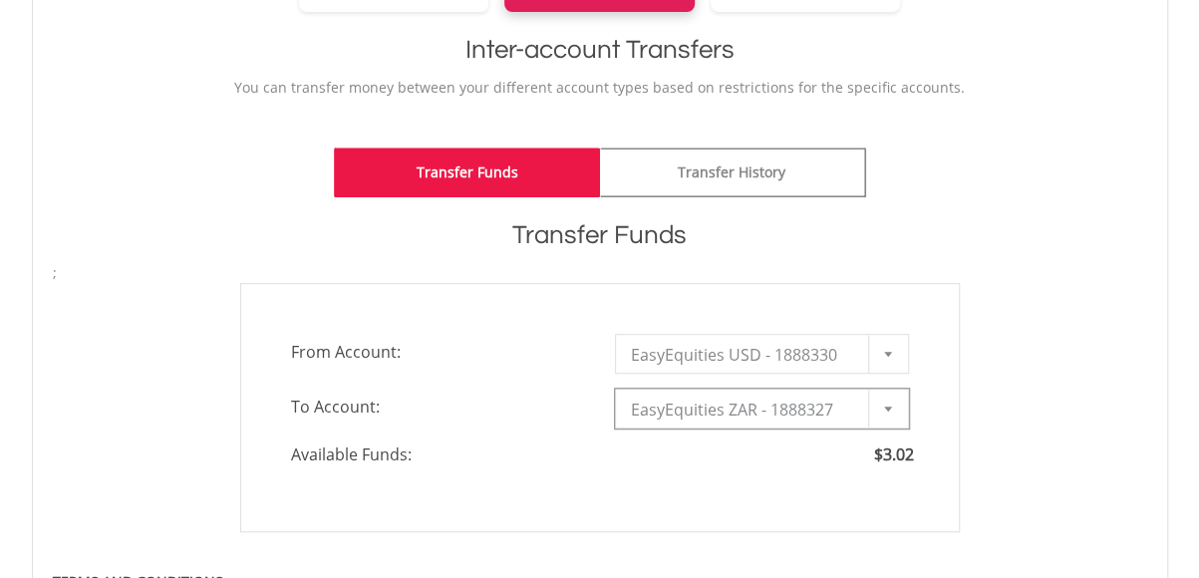
type input "*"
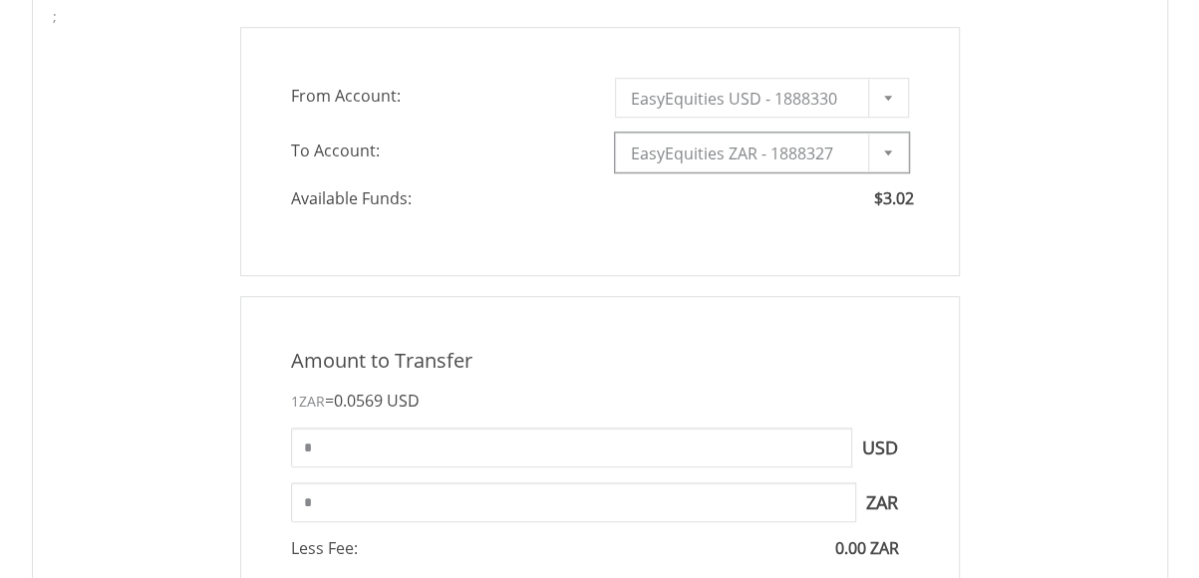
scroll to position [698, 0]
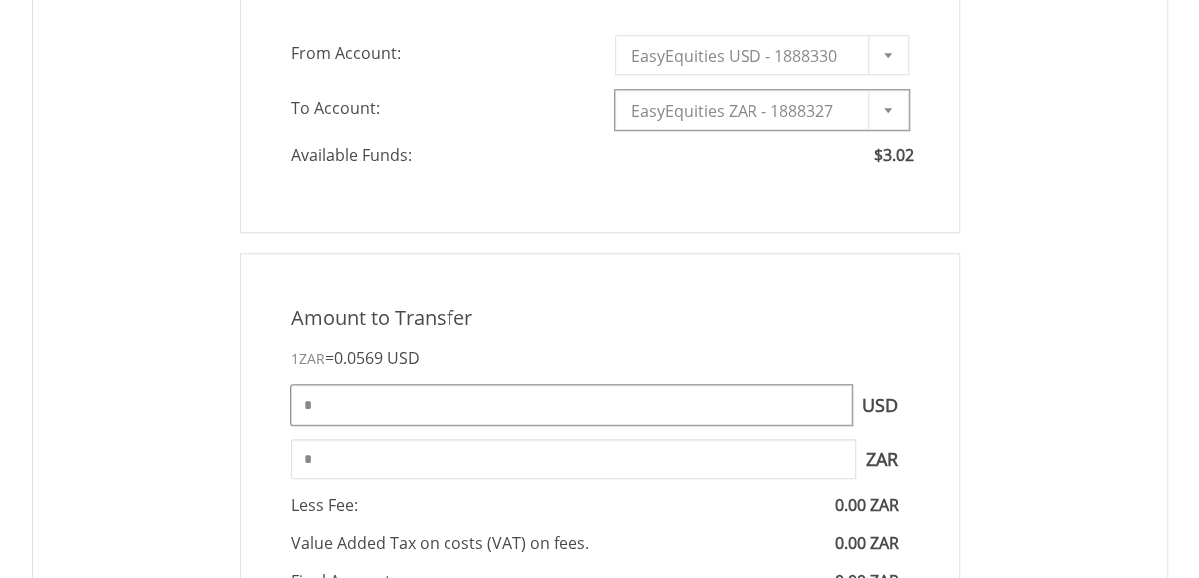
click at [379, 417] on input "*" at bounding box center [571, 405] width 561 height 40
type input "****"
type input "*****"
click at [401, 460] on input "*****" at bounding box center [573, 460] width 565 height 40
click at [375, 395] on input "****" at bounding box center [571, 405] width 561 height 40
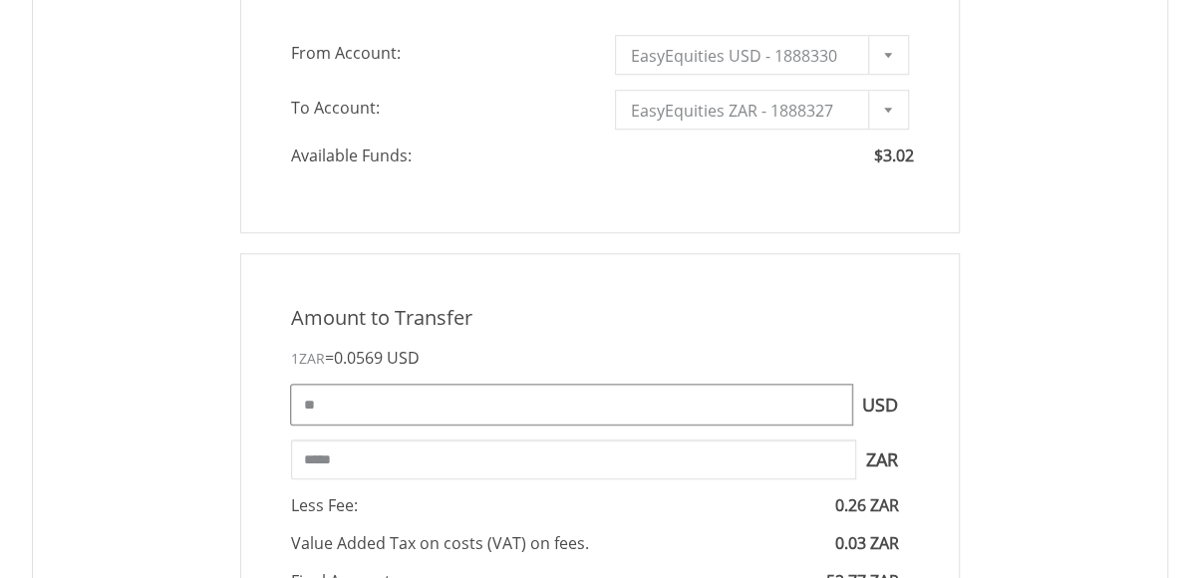
type input "*"
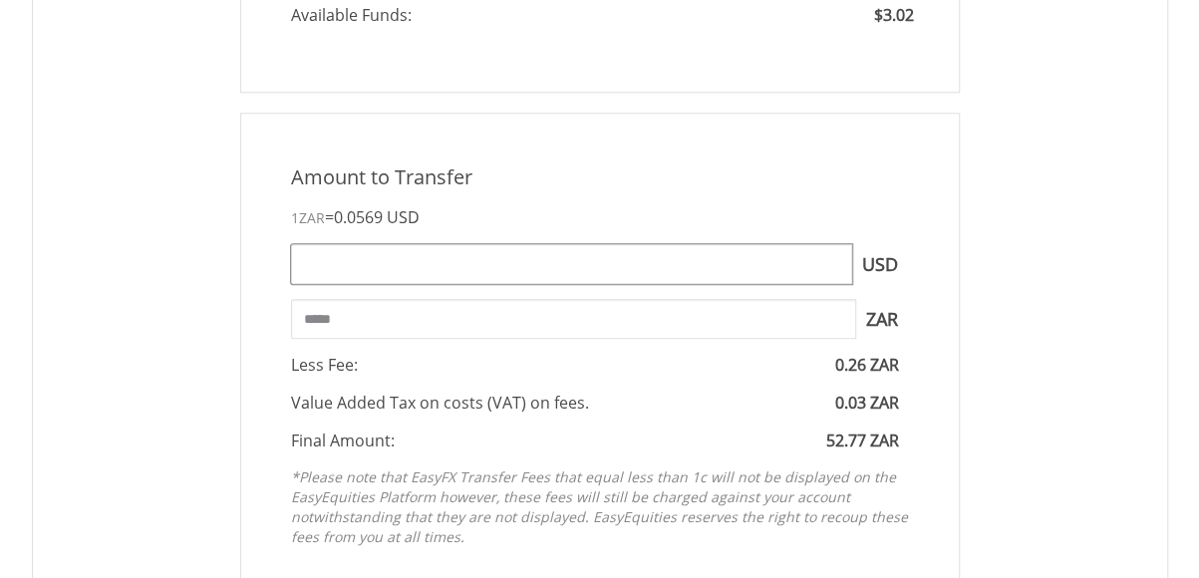
scroll to position [798, 0]
